Goal: Check status: Check status

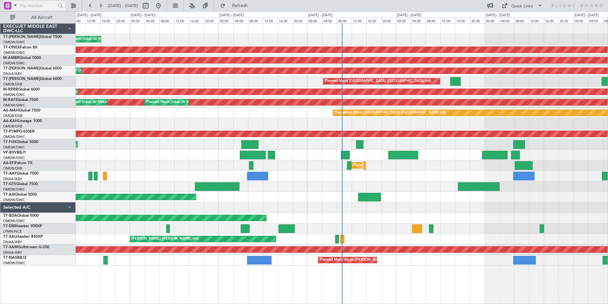
click at [16, 4] on span at bounding box center [15, 5] width 8 height 8
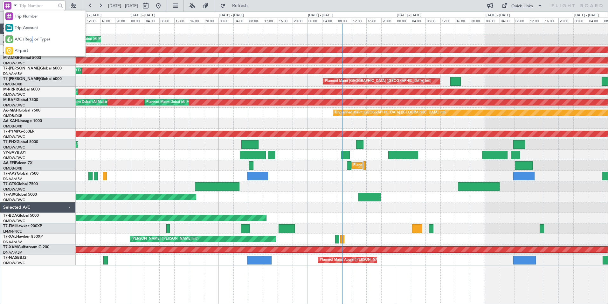
click at [33, 42] on span "A/C (Reg. or Type)" at bounding box center [32, 39] width 35 height 6
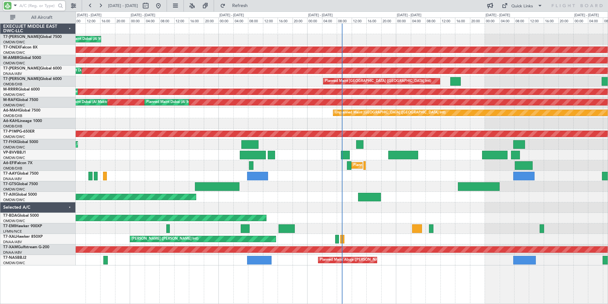
drag, startPoint x: 33, startPoint y: 42, endPoint x: 30, endPoint y: 8, distance: 34.5
click at [30, 8] on input "text" at bounding box center [37, 6] width 37 height 10
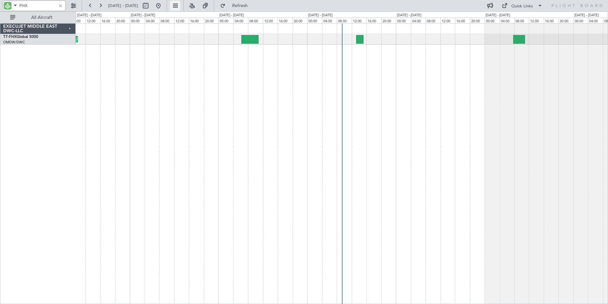
type input "FHX"
click at [180, 7] on button at bounding box center [175, 6] width 10 height 10
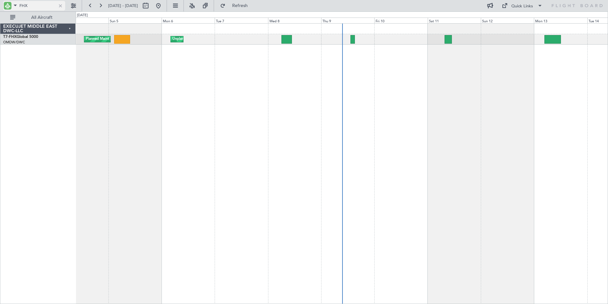
click at [59, 6] on div at bounding box center [60, 5] width 7 height 7
